Goal: Transaction & Acquisition: Purchase product/service

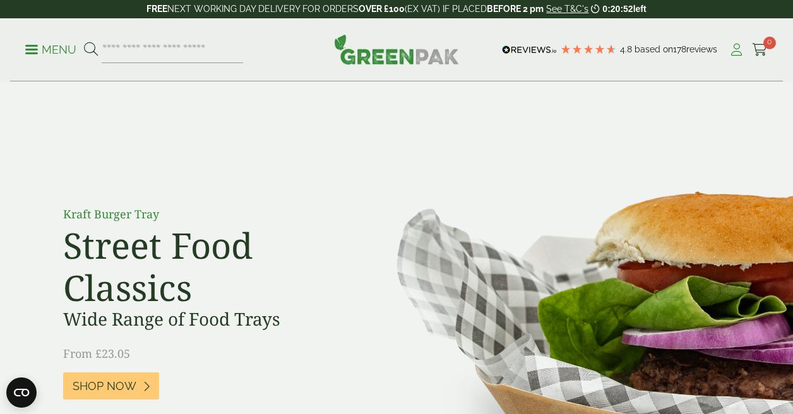
click at [738, 52] on icon at bounding box center [737, 50] width 16 height 13
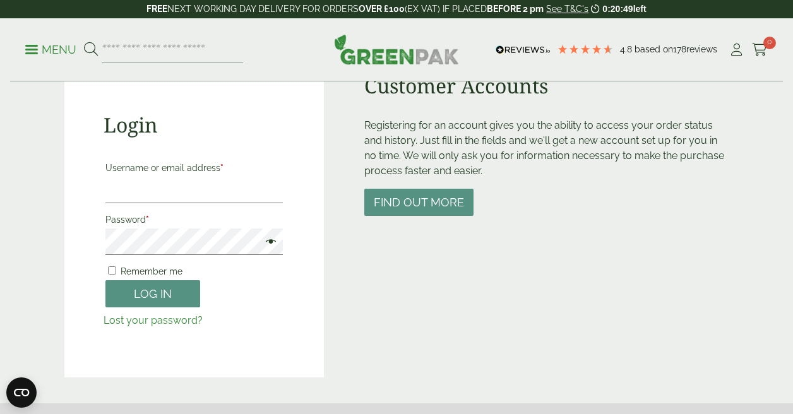
scroll to position [155, 0]
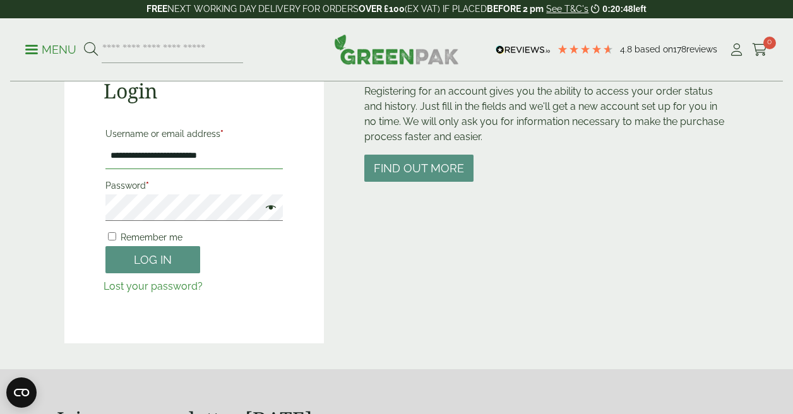
click at [229, 159] on input "**********" at bounding box center [193, 156] width 177 height 27
type input "**********"
click at [139, 270] on button "Log in" at bounding box center [152, 259] width 95 height 27
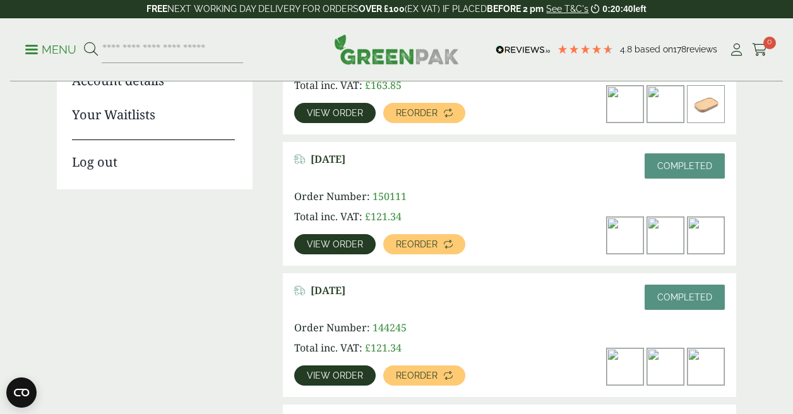
scroll to position [284, 0]
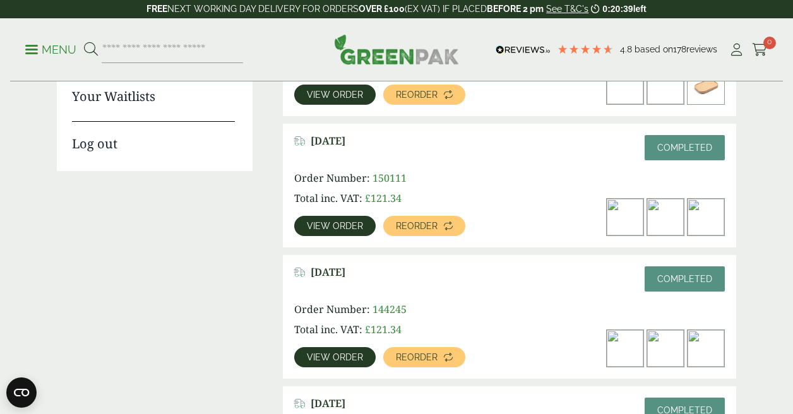
click at [329, 225] on span "View order" at bounding box center [335, 226] width 56 height 9
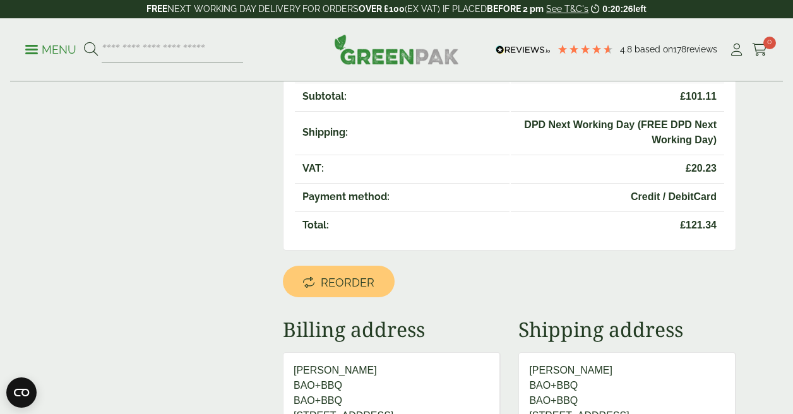
scroll to position [390, 0]
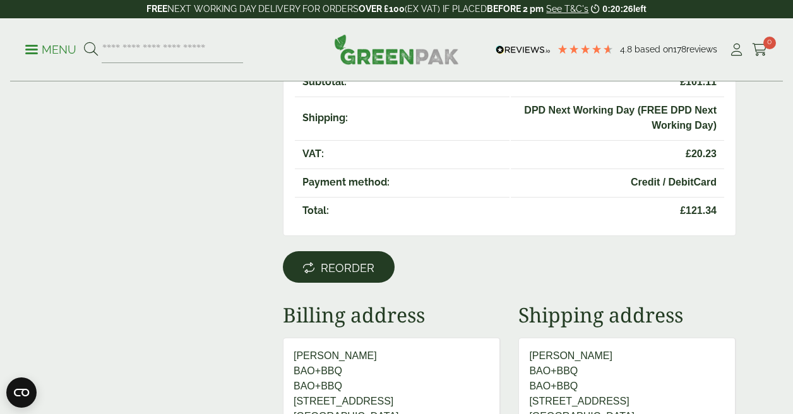
click at [356, 263] on span "Reorder" at bounding box center [348, 269] width 54 height 14
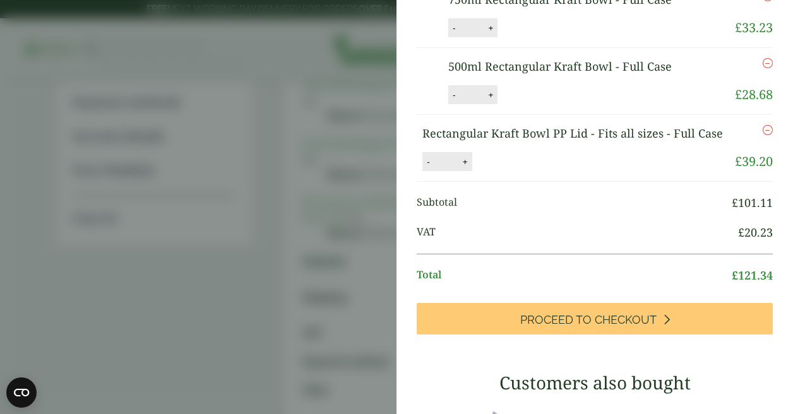
scroll to position [237, 0]
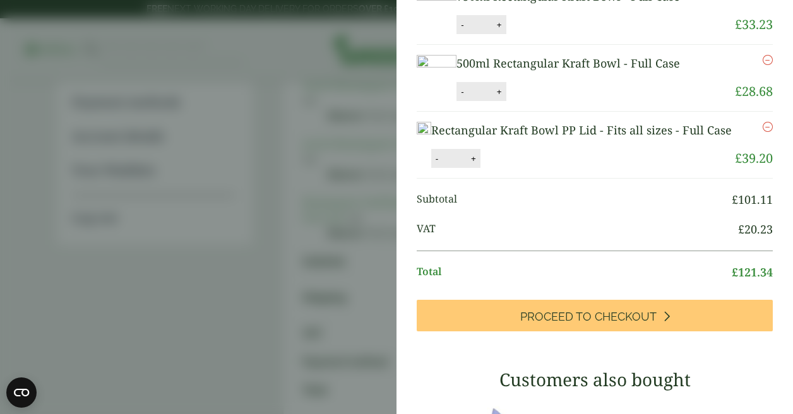
click at [767, 65] on icon "Remove this item" at bounding box center [768, 60] width 10 height 10
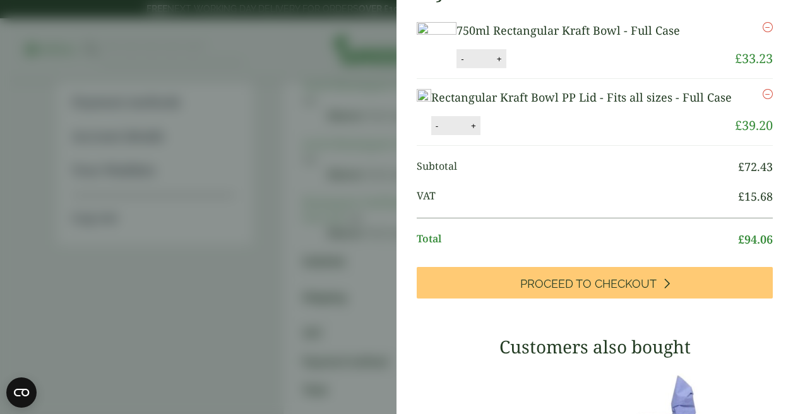
scroll to position [171, 0]
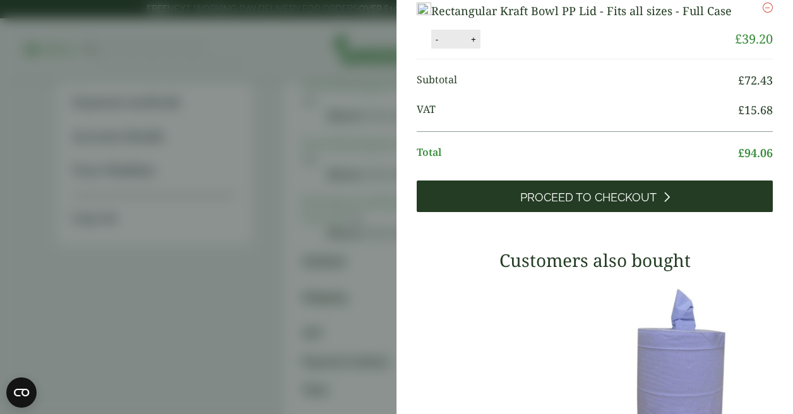
click at [586, 205] on span "Proceed to Checkout" at bounding box center [588, 198] width 136 height 14
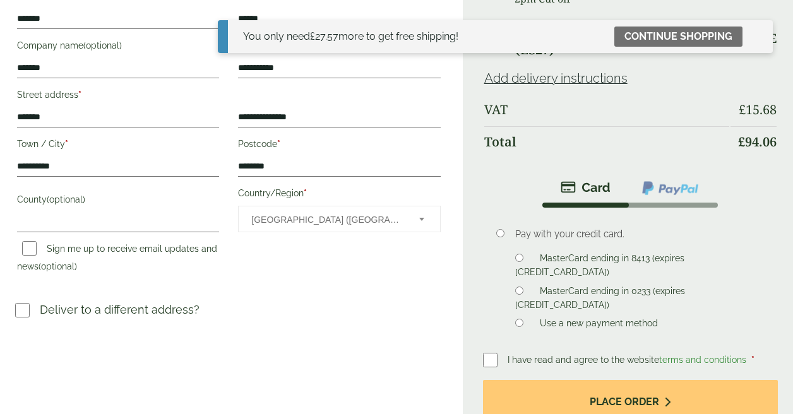
scroll to position [468, 0]
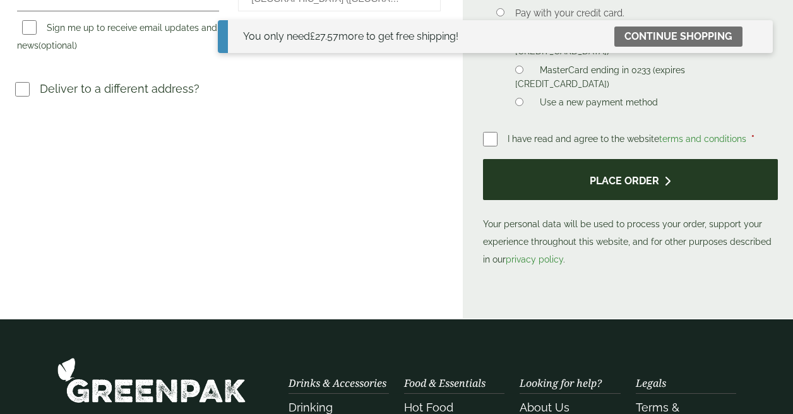
click at [588, 178] on button "Place order" at bounding box center [630, 179] width 295 height 41
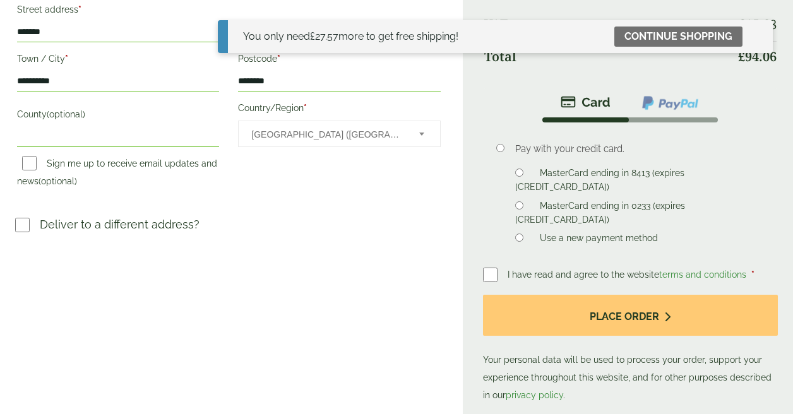
scroll to position [404, 0]
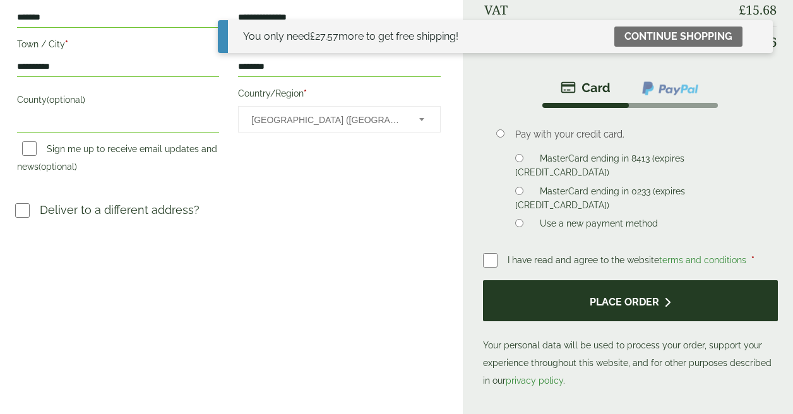
click at [546, 308] on button "Place order" at bounding box center [630, 300] width 295 height 41
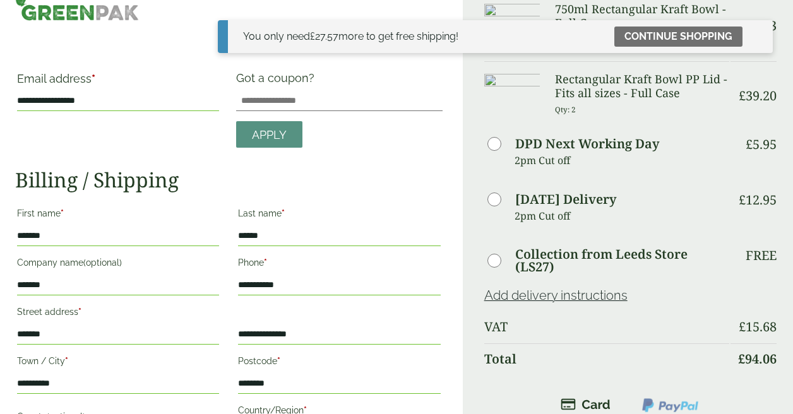
scroll to position [0, 0]
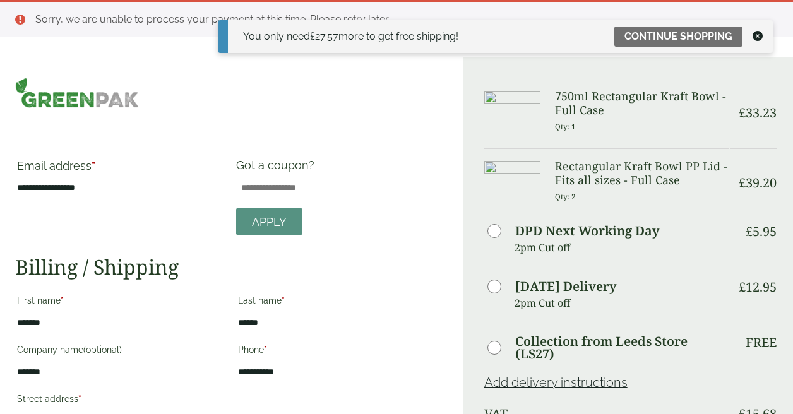
click at [757, 37] on icon at bounding box center [758, 36] width 10 height 10
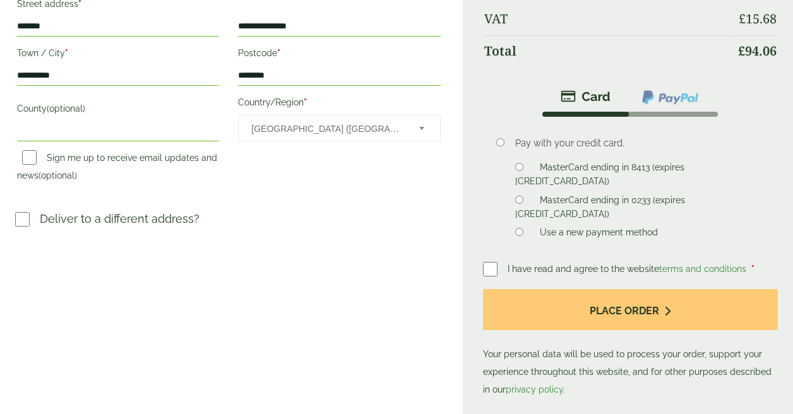
scroll to position [414, 0]
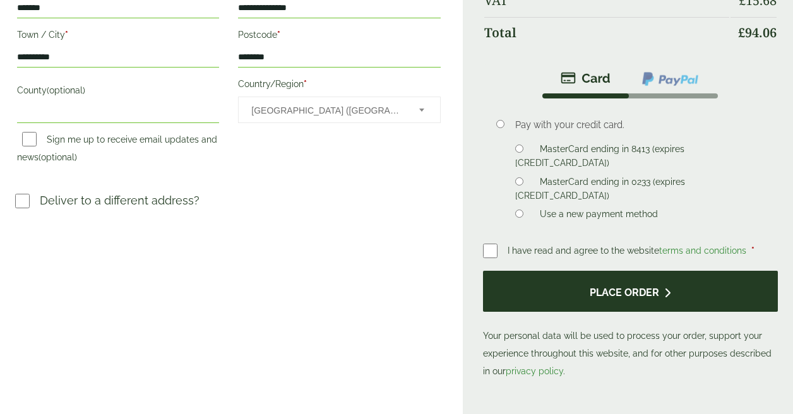
click at [542, 296] on button "Place order" at bounding box center [630, 291] width 295 height 41
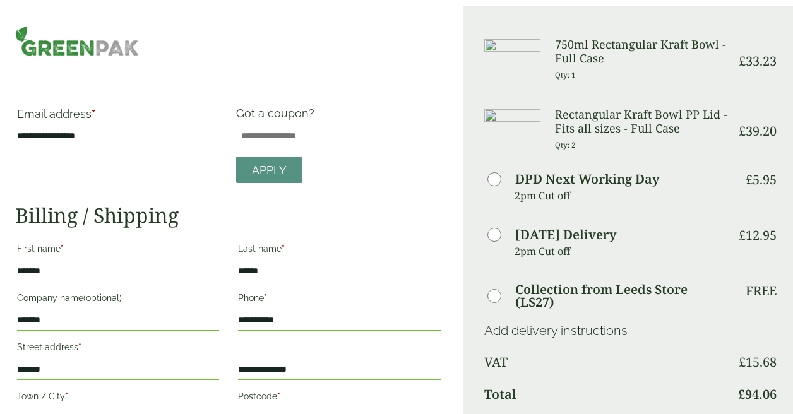
scroll to position [0, 0]
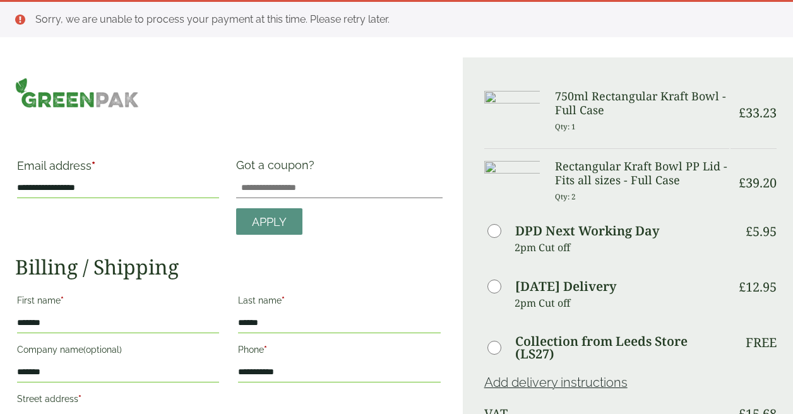
click at [78, 102] on img at bounding box center [77, 93] width 124 height 30
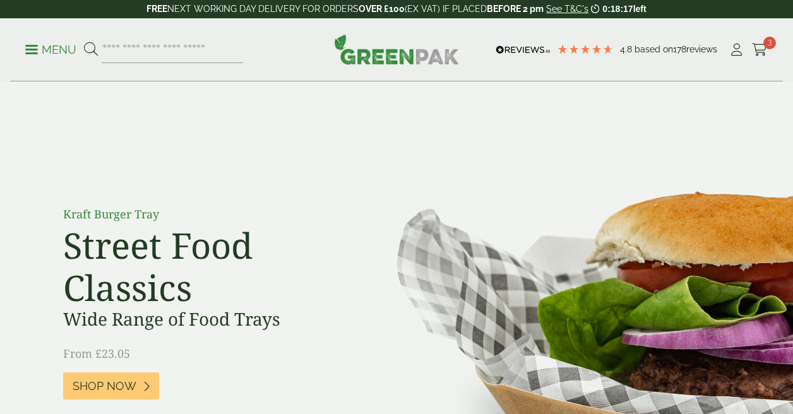
click at [764, 51] on icon at bounding box center [760, 50] width 16 height 13
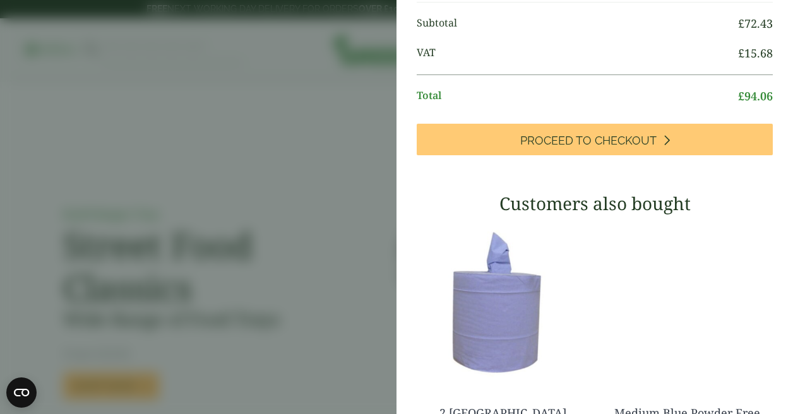
scroll to position [243, 0]
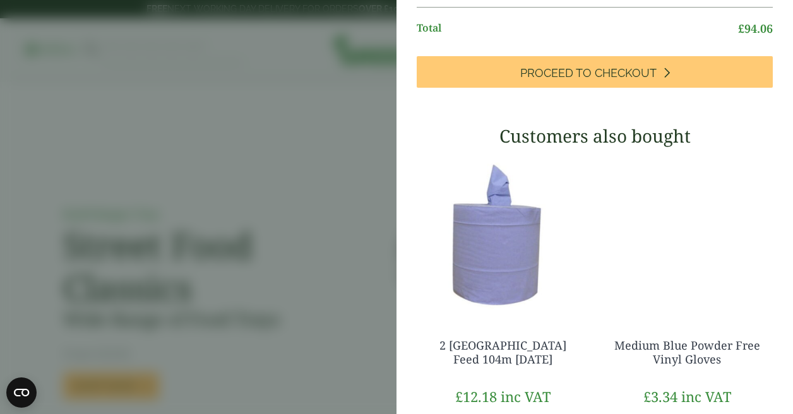
click at [561, 148] on div "My Basket 750ml Rectangular Kraft Bowl - Full Case 750ml Rectangular Kraft Bowl…" at bounding box center [595, 164] width 397 height 815
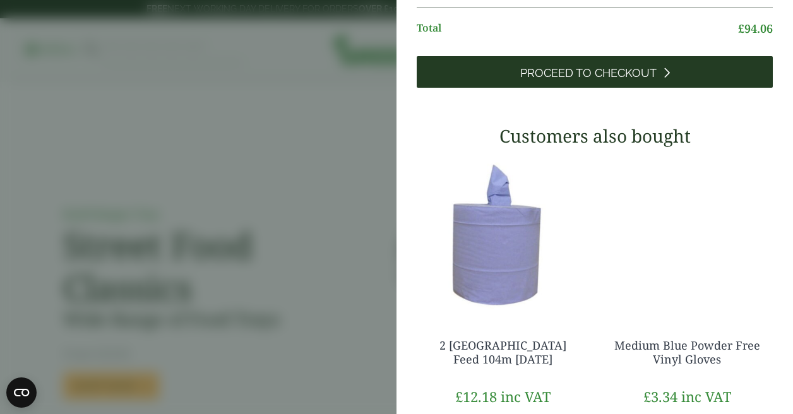
click at [539, 80] on span "Proceed to Checkout" at bounding box center [588, 73] width 136 height 14
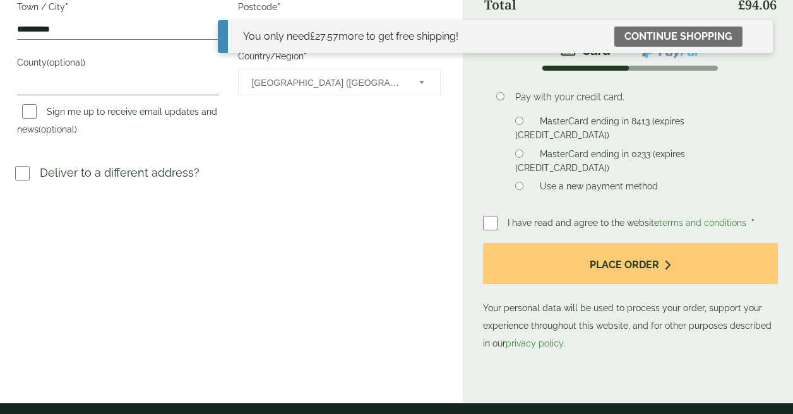
scroll to position [367, 0]
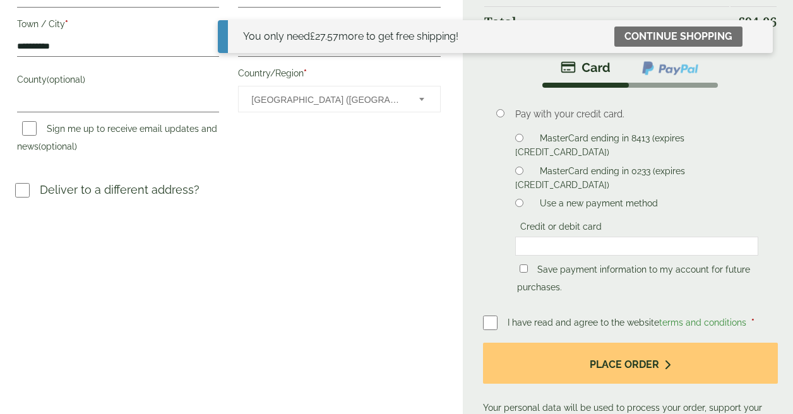
click at [554, 237] on div at bounding box center [636, 246] width 243 height 19
click at [699, 237] on div at bounding box center [636, 246] width 243 height 19
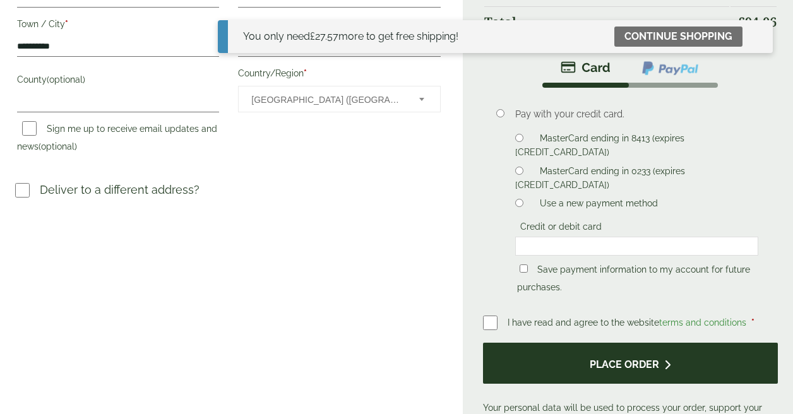
click at [577, 363] on button "Place order" at bounding box center [630, 363] width 295 height 41
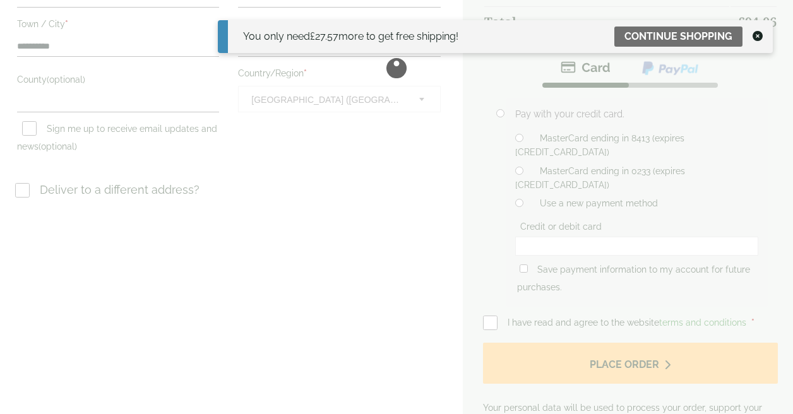
click at [759, 38] on icon at bounding box center [758, 36] width 10 height 10
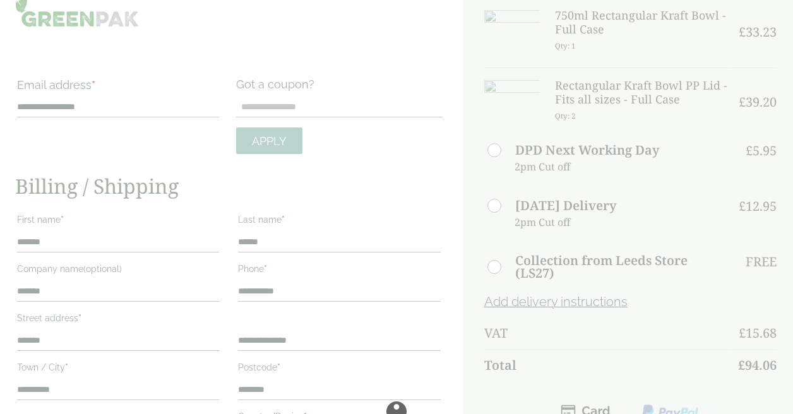
scroll to position [23, 0]
